Goal: Information Seeking & Learning: Find contact information

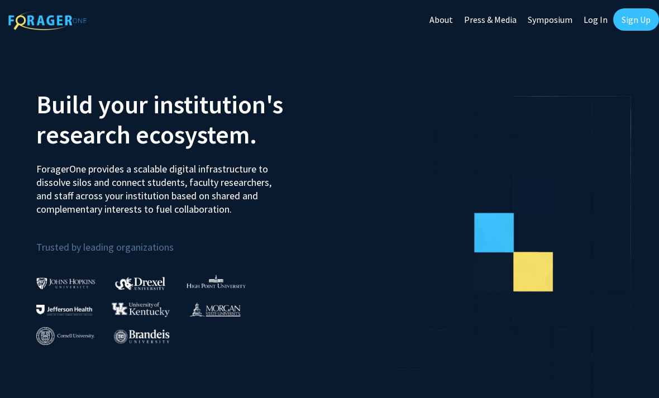
click at [596, 13] on link "Log In" at bounding box center [595, 19] width 35 height 39
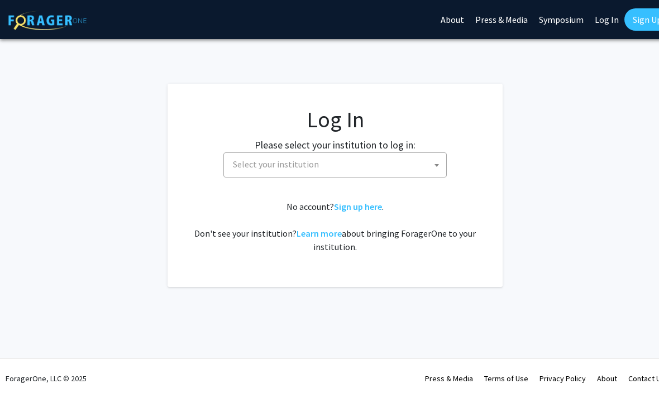
select select
click at [413, 148] on label "Please select your institution to log in:" at bounding box center [335, 144] width 161 height 15
click at [540, 0] on link "Symposium" at bounding box center [561, 19] width 56 height 39
click at [413, 159] on span "Select your institution" at bounding box center [337, 164] width 218 height 23
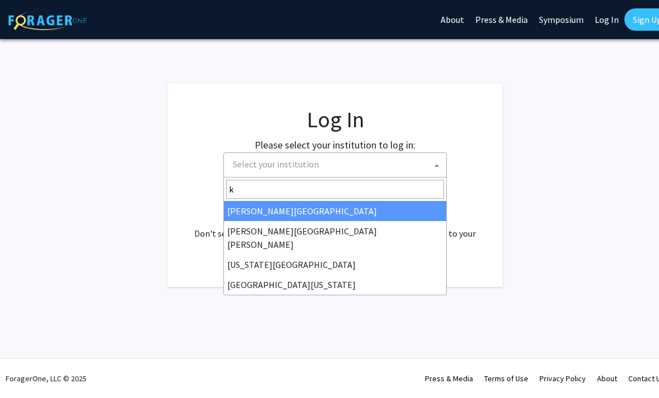
type input "ke"
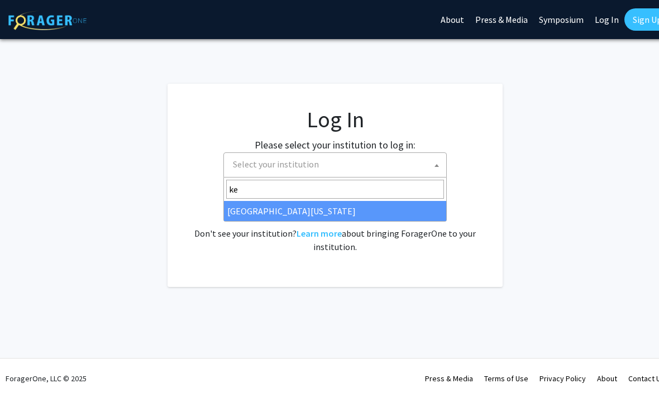
select select "13"
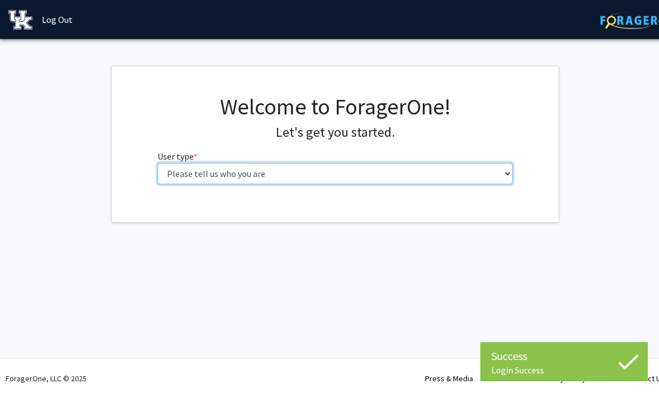
click at [485, 183] on select "Please tell us who you are Undergraduate Student Master's Student Doctoral Cand…" at bounding box center [335, 173] width 356 height 21
select select "1: undergrad"
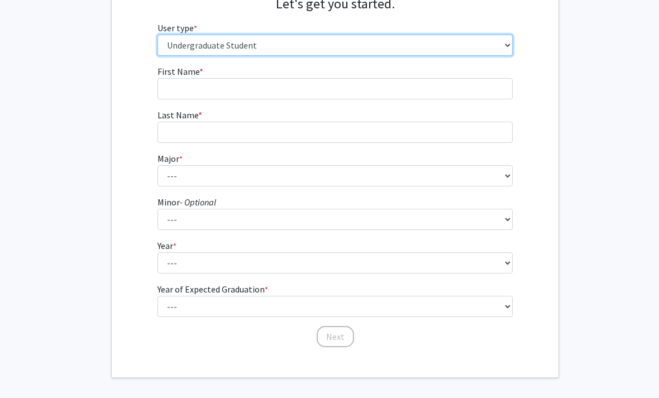
scroll to position [137, 0]
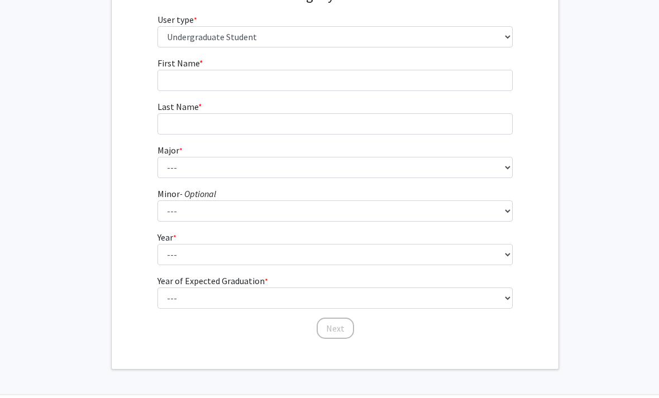
click at [467, 197] on fg-select "Minor - Optional --- African American & Africana Studies Agricultural Economics…" at bounding box center [335, 204] width 356 height 35
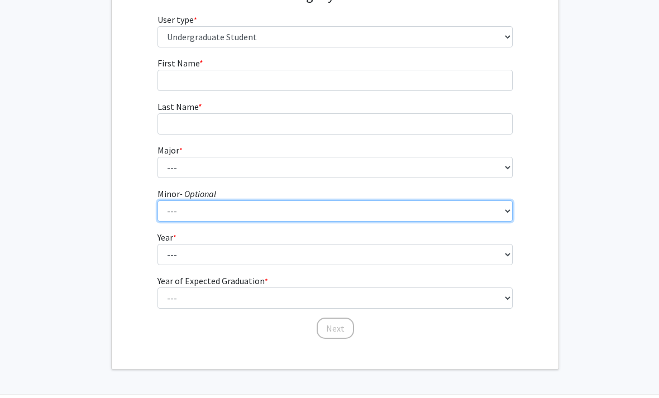
click at [463, 215] on select "--- African American & Africana Studies Agricultural Economics American Studies…" at bounding box center [335, 210] width 356 height 21
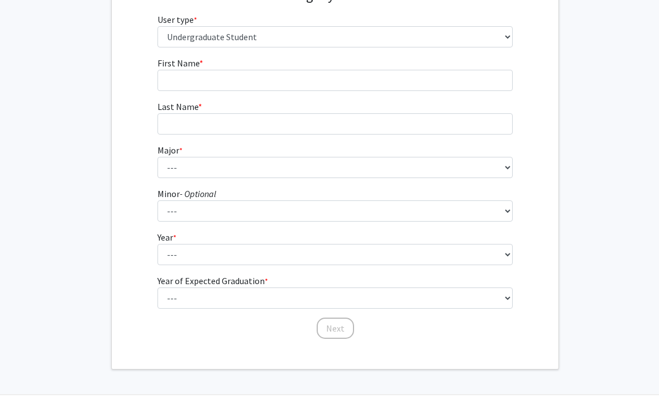
click at [497, 152] on fg-select "Major * required --- Accounting Aerospace Engineering African American & Africa…" at bounding box center [335, 160] width 356 height 35
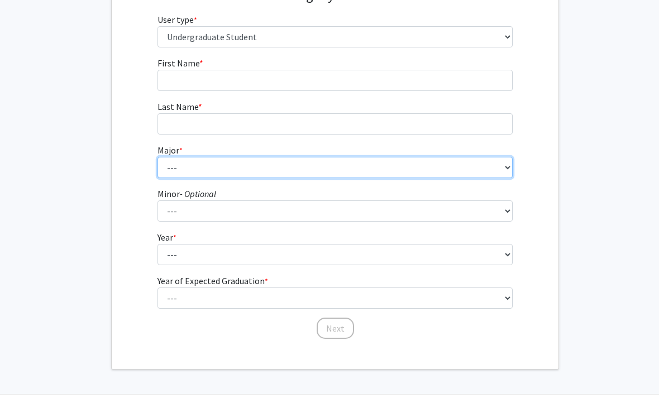
click at [477, 168] on select "--- Accounting Aerospace Engineering African American & Africana Studies Agricu…" at bounding box center [335, 167] width 356 height 21
select select "5: 842"
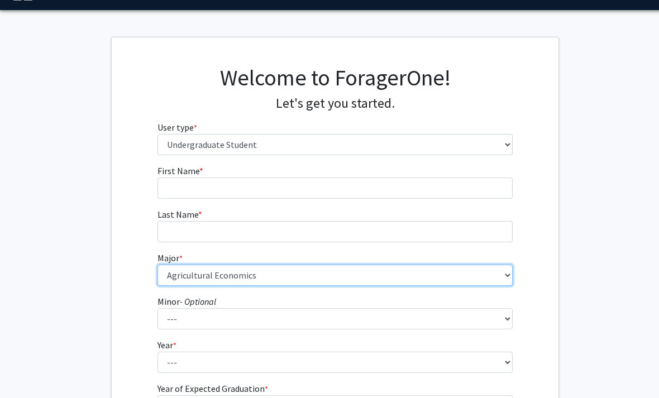
scroll to position [0, 0]
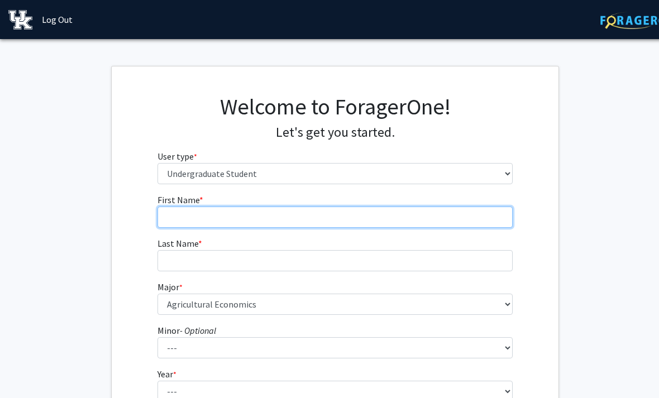
click at [376, 207] on input "First Name * required" at bounding box center [335, 217] width 356 height 21
type input "[PERSON_NAME]"
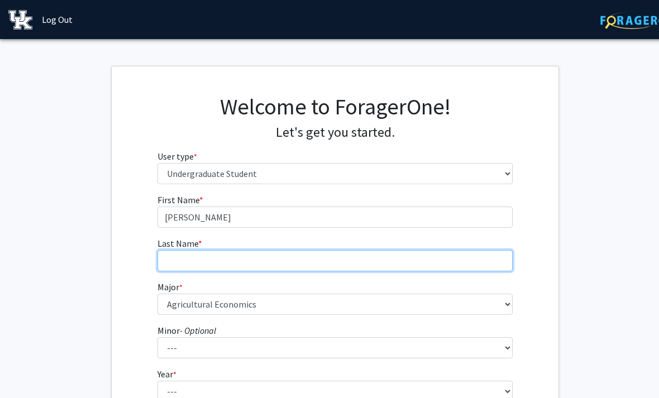
type input "Horn"
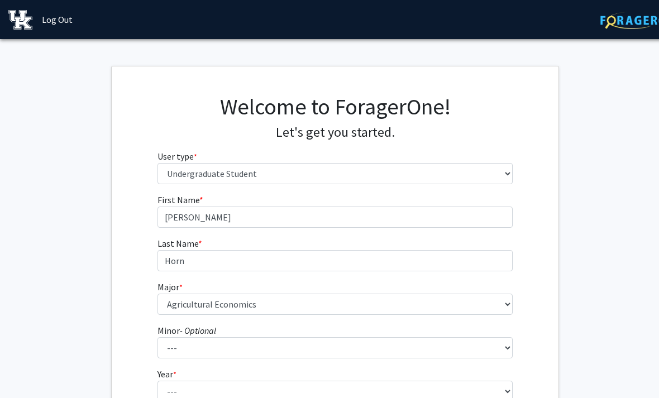
click at [363, 290] on fg-select "Major * required --- Accounting Aerospace Engineering African American & Africa…" at bounding box center [335, 297] width 356 height 35
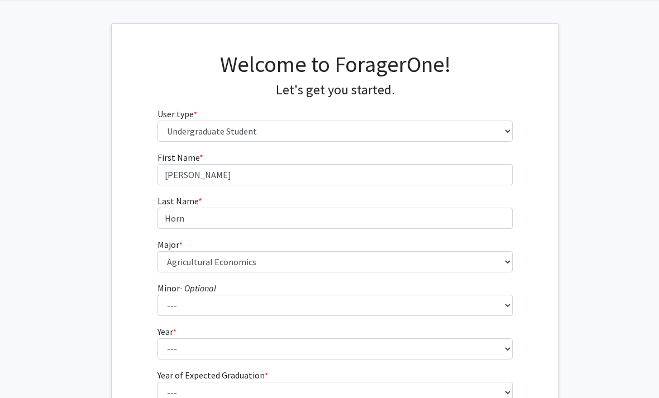
scroll to position [79, 0]
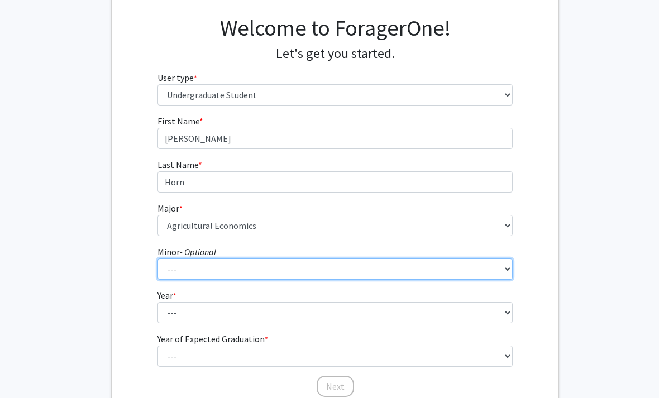
click at [412, 270] on select "--- African American & Africana Studies Agricultural Economics American Studies…" at bounding box center [335, 269] width 356 height 21
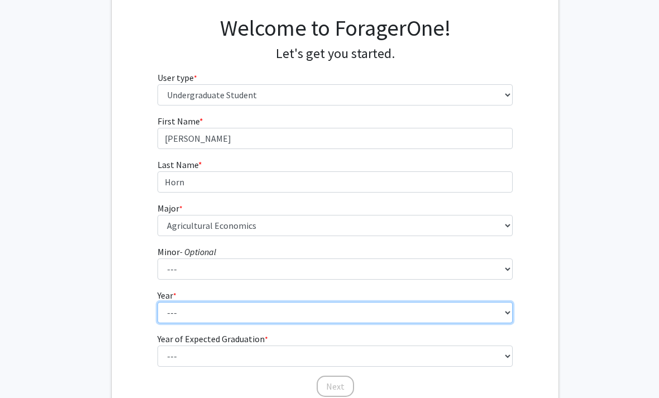
click at [425, 303] on select "--- First-year Sophomore Junior Senior Postbaccalaureate Certificate" at bounding box center [335, 312] width 356 height 21
click at [409, 310] on select "--- First-year Sophomore Junior Senior Postbaccalaureate Certificate" at bounding box center [335, 312] width 356 height 21
select select "1: first-year"
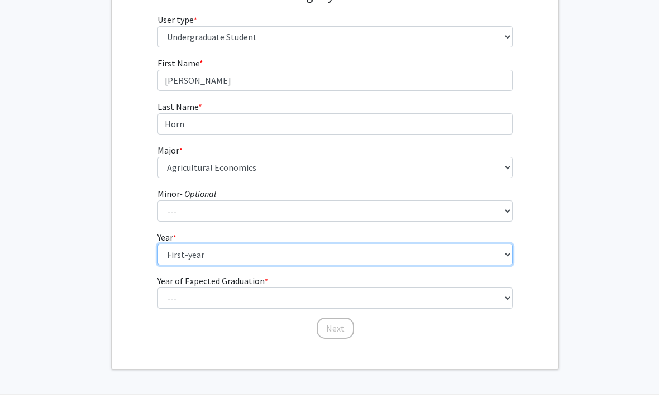
scroll to position [137, 0]
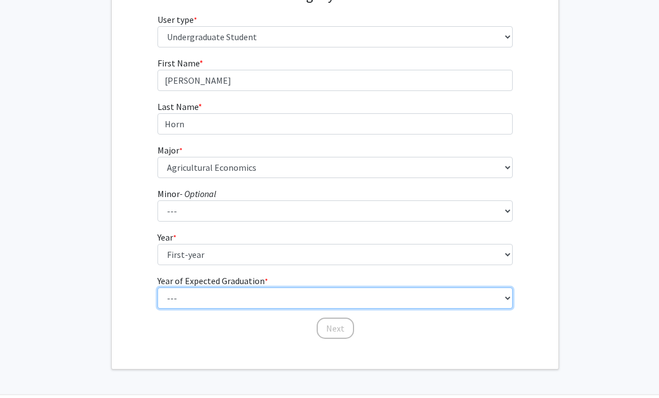
click at [384, 296] on select "--- 2025 2026 2027 2028 2029 2030 2031 2032 2033 2034" at bounding box center [335, 298] width 356 height 21
select select "5: 2029"
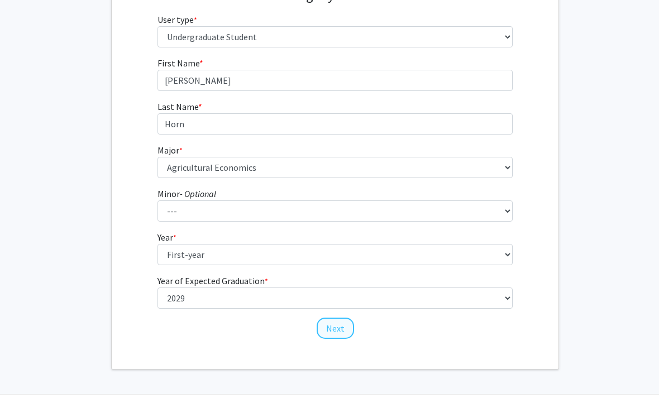
click at [342, 329] on button "Next" at bounding box center [335, 328] width 37 height 21
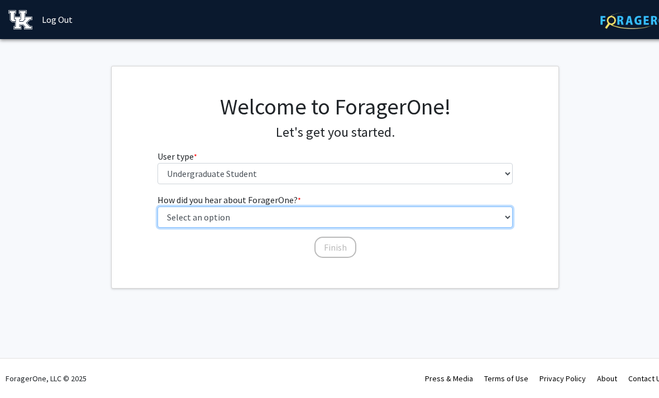
click at [381, 218] on select "Select an option Peer/student recommendation Faculty/staff recommendation Unive…" at bounding box center [335, 217] width 356 height 21
select select "2: faculty_recommendation"
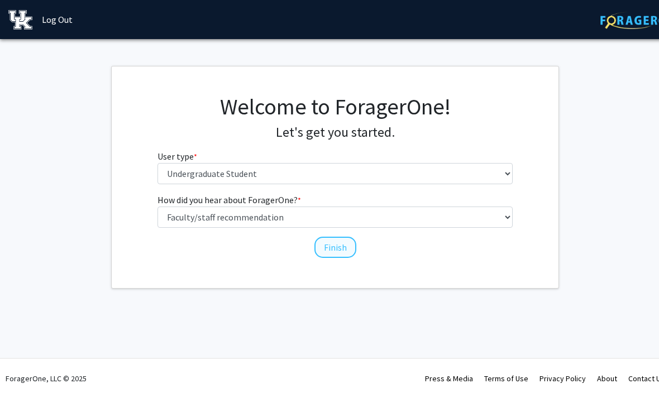
click at [344, 256] on button "Finish" at bounding box center [335, 247] width 42 height 21
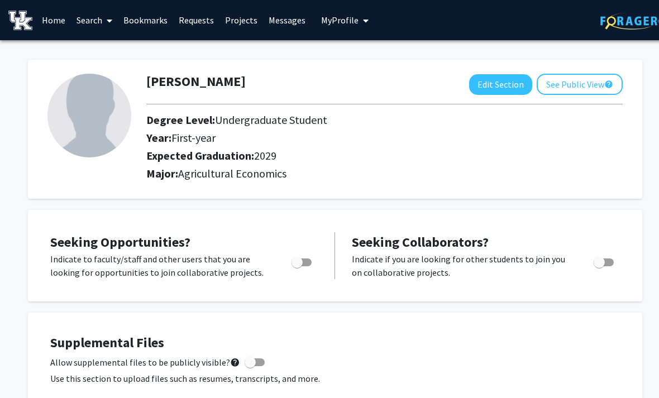
click at [113, 21] on link "Search" at bounding box center [94, 20] width 47 height 39
click at [114, 50] on span "Faculty/Staff" at bounding box center [112, 51] width 82 height 22
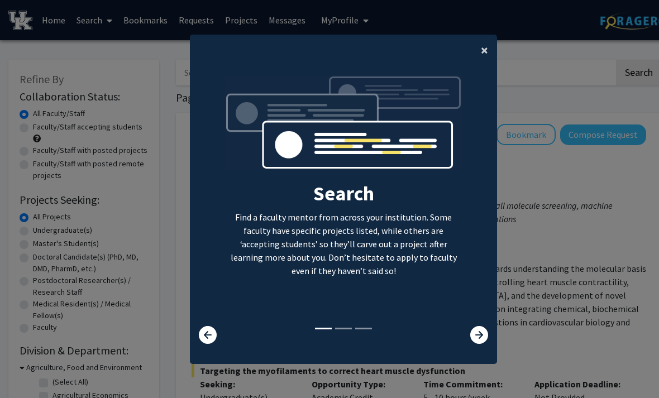
click at [481, 54] on span "×" at bounding box center [484, 49] width 7 height 17
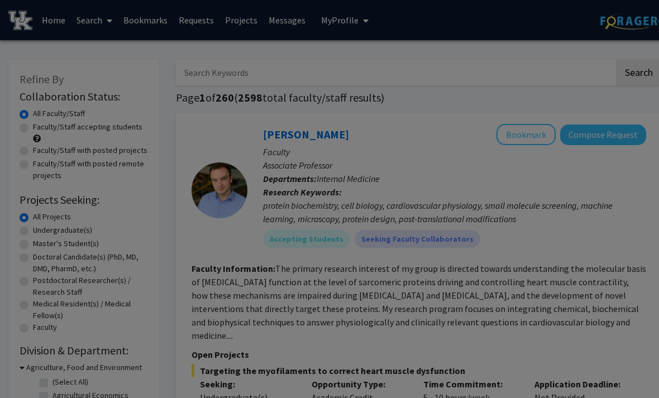
click at [474, 55] on div "Search Find a faculty mentor from across your institution. Some faculty have sp…" at bounding box center [343, 108] width 306 height 251
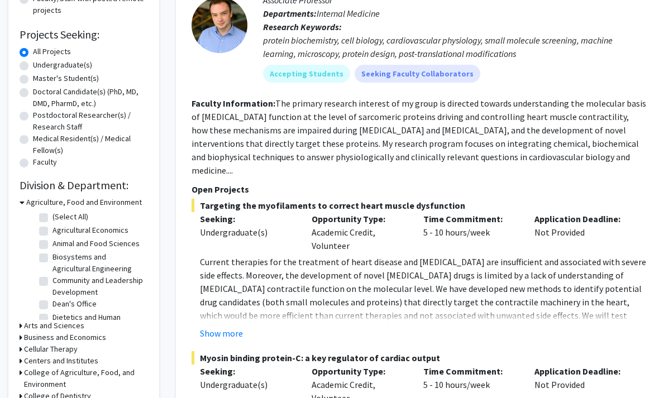
scroll to position [164, 0]
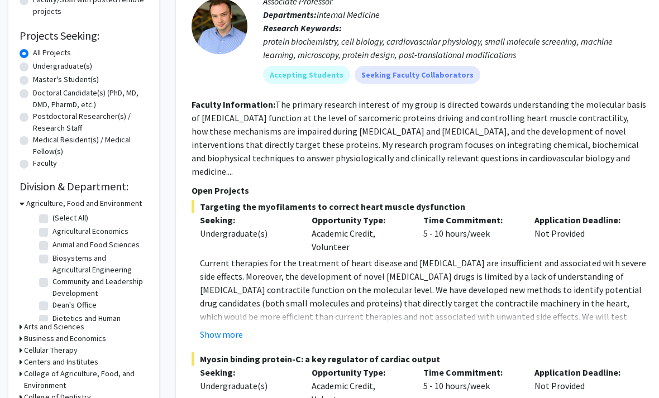
click at [111, 233] on label "Agricultural Economics" at bounding box center [90, 232] width 76 height 12
click at [60, 233] on input "Agricultural Economics" at bounding box center [55, 229] width 7 height 7
checkbox input "true"
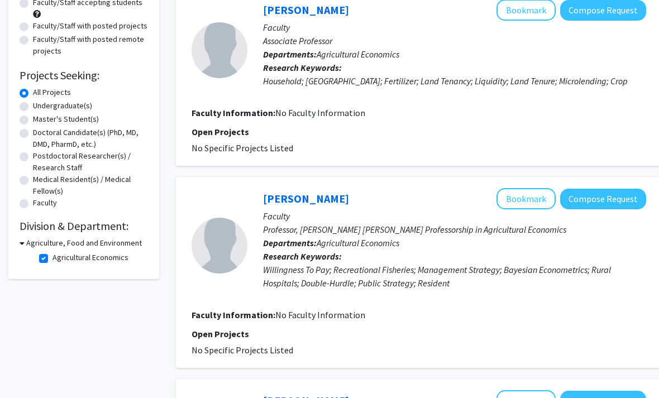
scroll to position [124, 0]
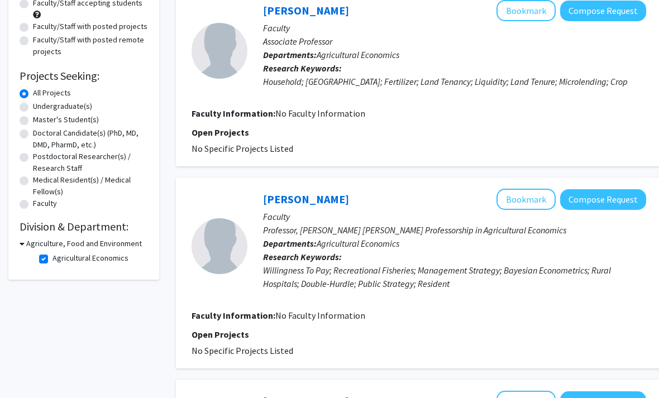
click at [42, 238] on h3 "Agriculture, Food and Environment" at bounding box center [84, 244] width 116 height 12
click at [79, 248] on h3 "Agriculture, Food and Environment" at bounding box center [82, 244] width 116 height 12
click at [106, 256] on label "Agricultural Economics" at bounding box center [90, 258] width 76 height 12
click at [60, 256] on input "Agricultural Economics" at bounding box center [55, 255] width 7 height 7
checkbox input "false"
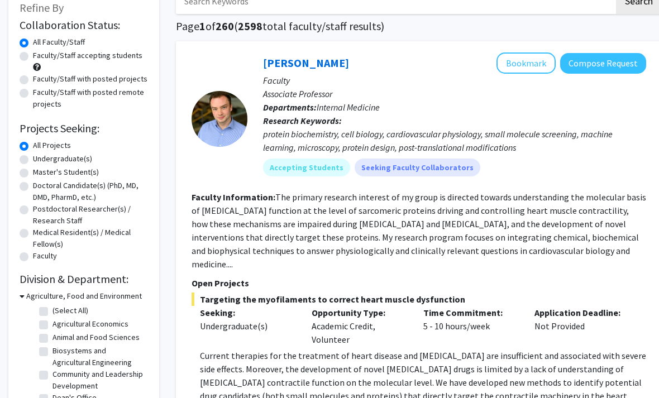
click at [52, 307] on label "(Select All)" at bounding box center [70, 311] width 36 height 12
click at [52, 307] on input "(Select All)" at bounding box center [55, 308] width 7 height 7
checkbox input "true"
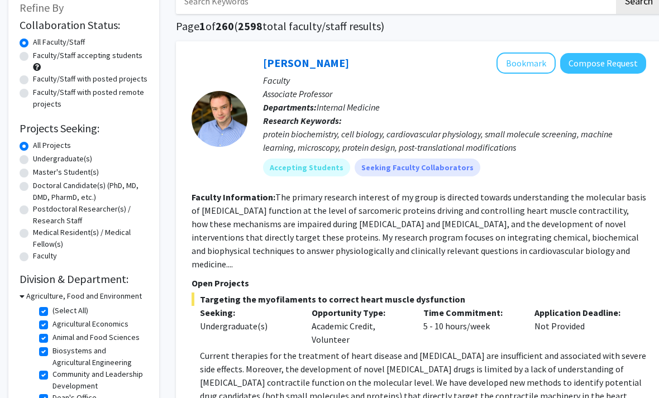
checkbox input "true"
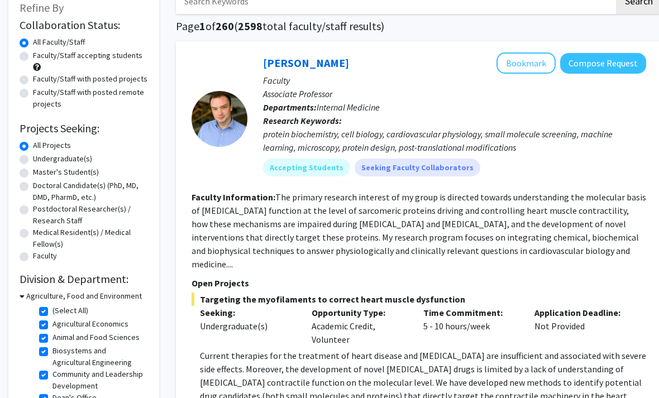
checkbox input "true"
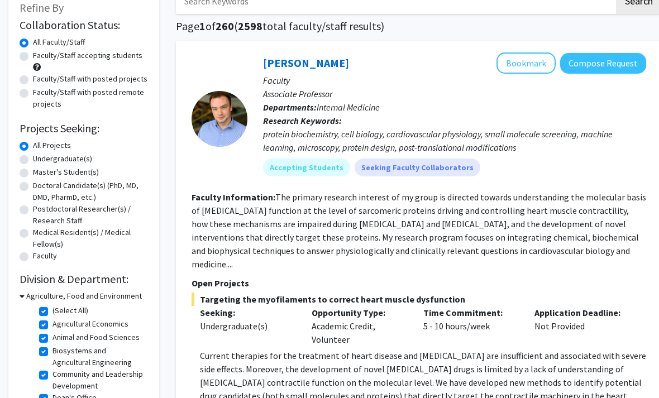
checkbox input "true"
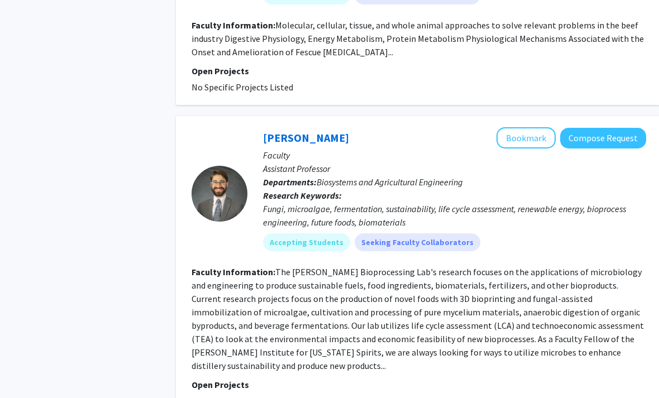
scroll to position [4255, 0]
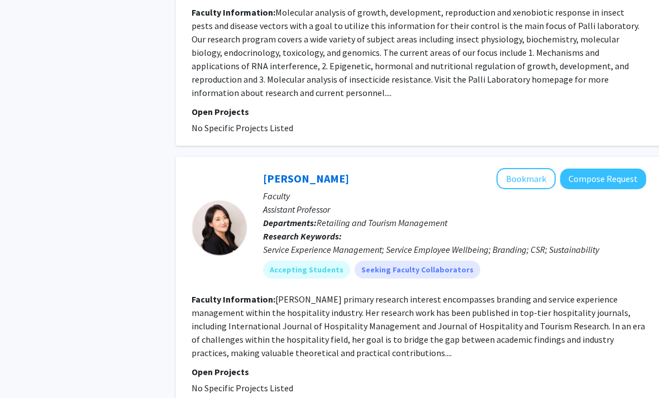
scroll to position [2597, 0]
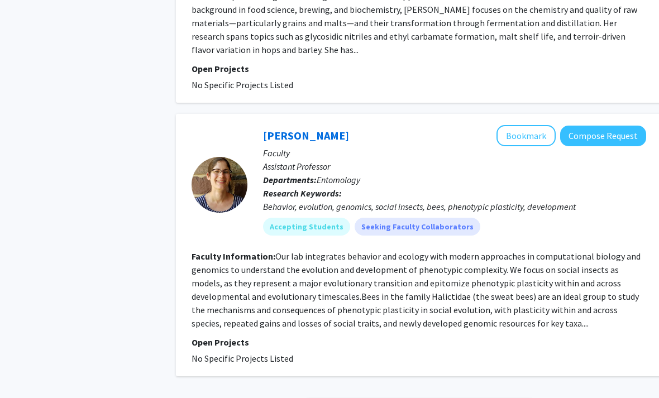
scroll to position [2390, 0]
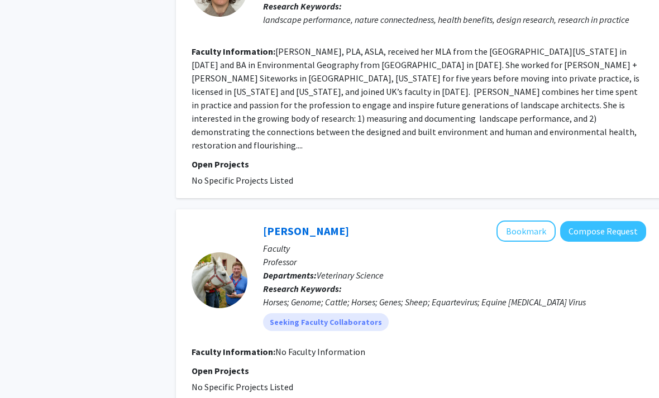
scroll to position [2136, 0]
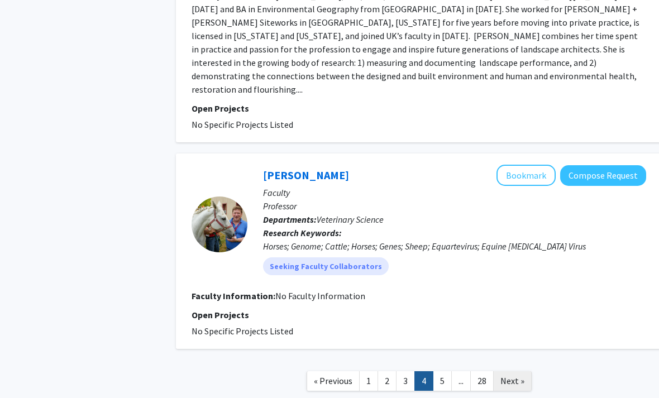
click at [513, 371] on link "Next »" at bounding box center [512, 381] width 39 height 20
